Goal: Task Accomplishment & Management: Manage account settings

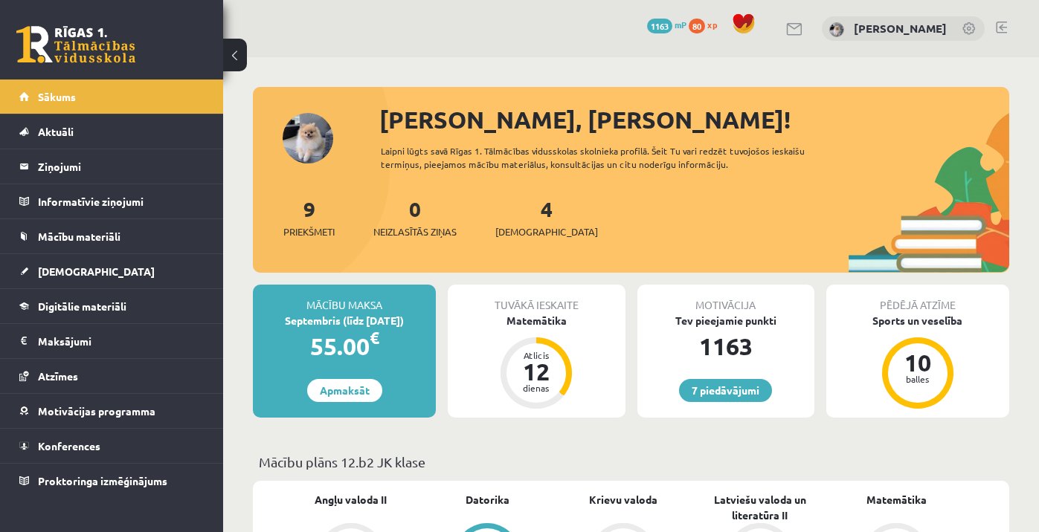
scroll to position [1013, 0]
click at [998, 28] on link at bounding box center [1001, 28] width 11 height 12
